Goal: Task Accomplishment & Management: Complete application form

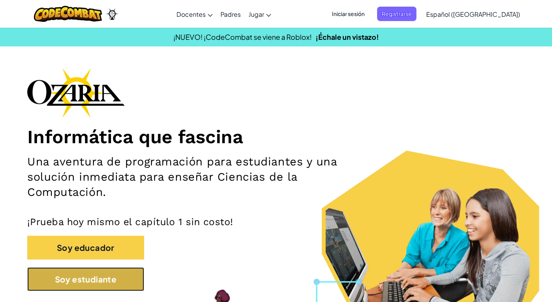
click at [79, 279] on button "Soy estudiante" at bounding box center [85, 279] width 117 height 24
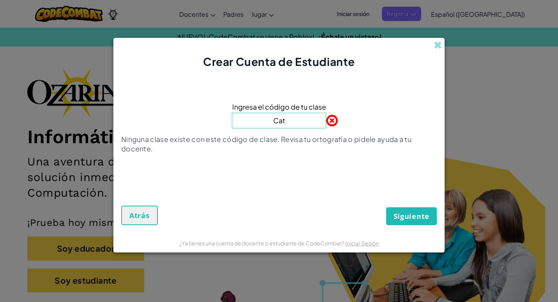
click at [303, 125] on input "Cat" at bounding box center [279, 121] width 94 height 16
type input "CatGoodDark"
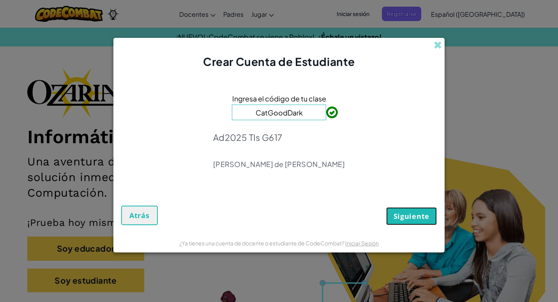
click at [418, 212] on span "Siguiente" at bounding box center [412, 215] width 36 height 9
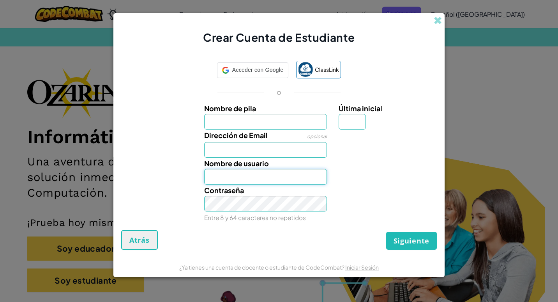
type input "[EMAIL_ADDRESS][DOMAIN_NAME]"
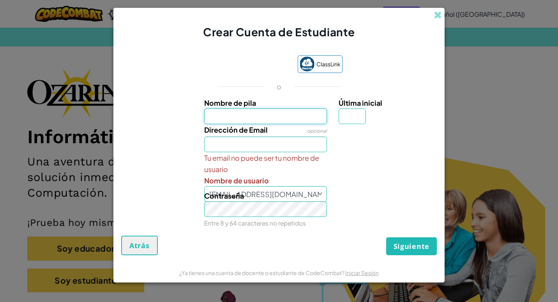
click at [285, 118] on input "Nombre de pila" at bounding box center [265, 116] width 123 height 16
type input "[PERSON_NAME]"
type input "F"
type input "[EMAIL_ADDRESS][DOMAIN_NAME]"
type input "[PERSON_NAME]"
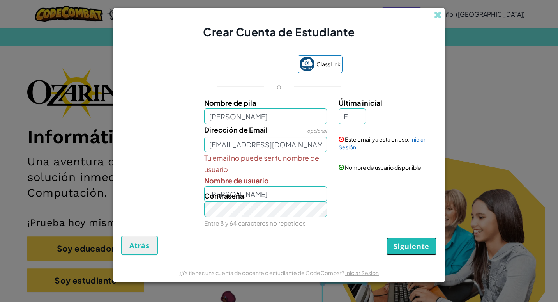
click at [411, 250] on button "Siguiente" at bounding box center [411, 246] width 51 height 18
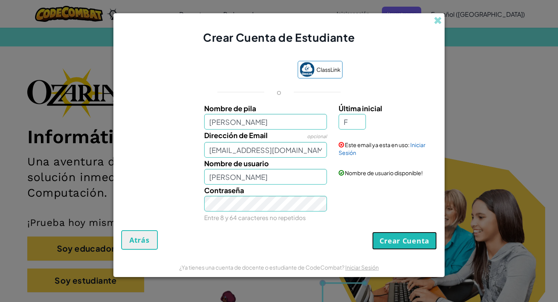
click at [401, 242] on button "Crear Cuenta" at bounding box center [404, 241] width 65 height 18
click at [348, 152] on link "Iniciar Sesión" at bounding box center [382, 148] width 87 height 15
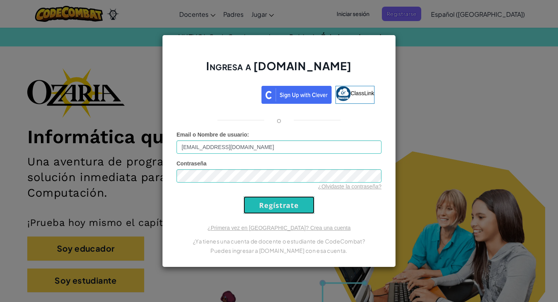
click at [285, 205] on input "Regístrate" at bounding box center [279, 205] width 71 height 18
